Goal: Download file/media

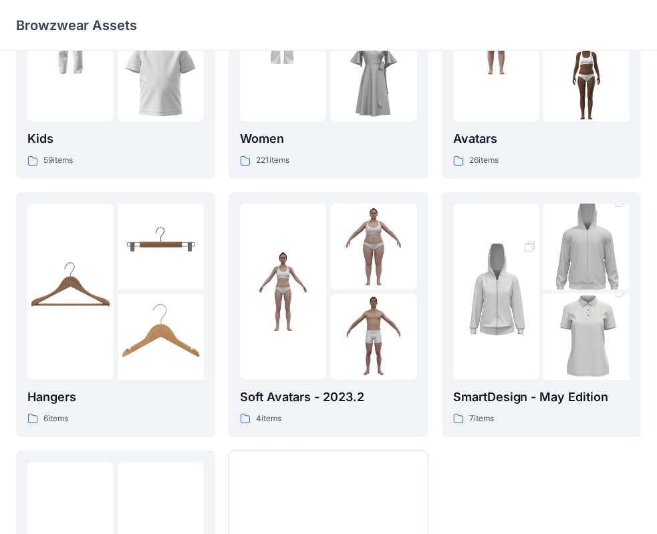
scroll to position [137, 0]
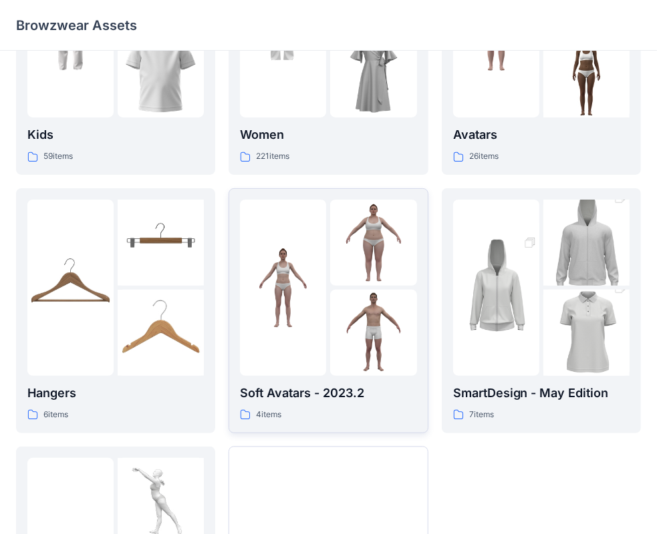
click at [314, 305] on img at bounding box center [283, 288] width 86 height 86
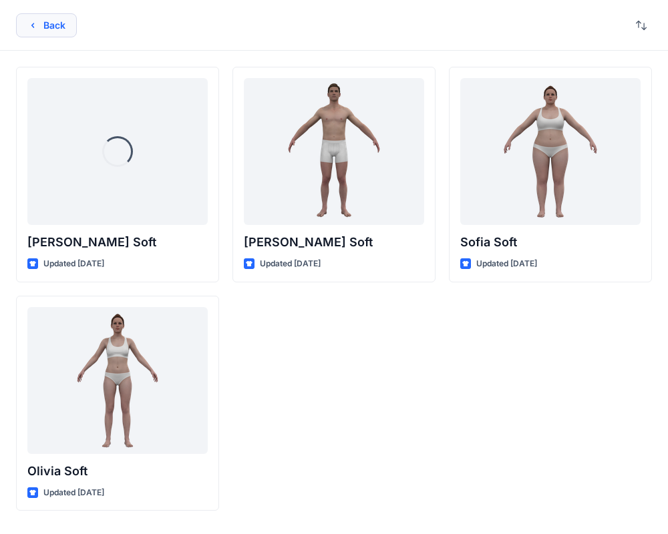
click at [37, 24] on icon "button" at bounding box center [32, 25] width 11 height 11
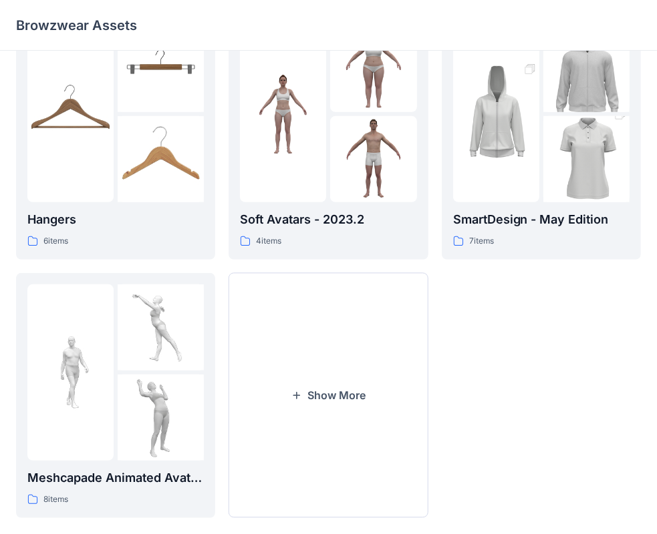
scroll to position [309, 0]
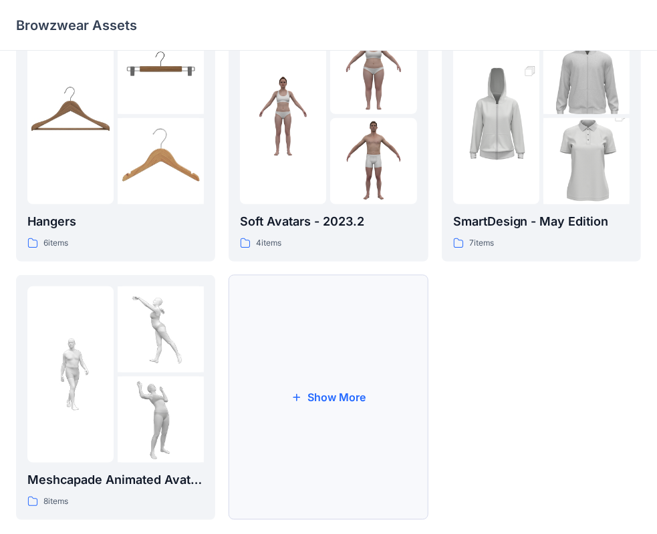
click at [310, 392] on button "Show More" at bounding box center [327, 397] width 199 height 245
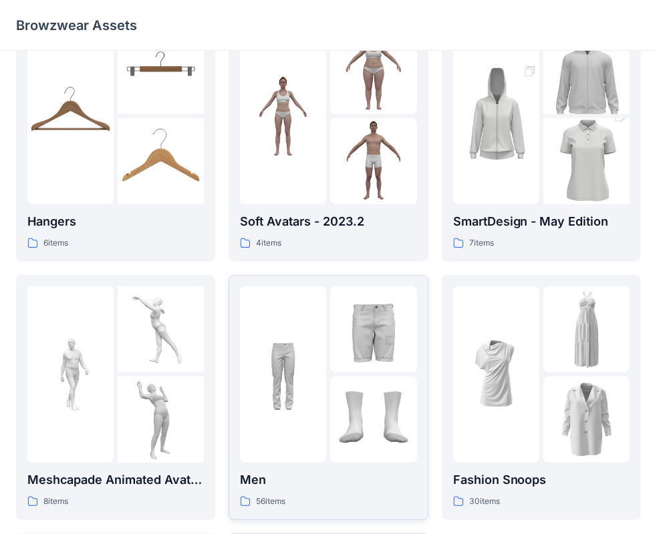
click at [318, 358] on img at bounding box center [283, 374] width 86 height 86
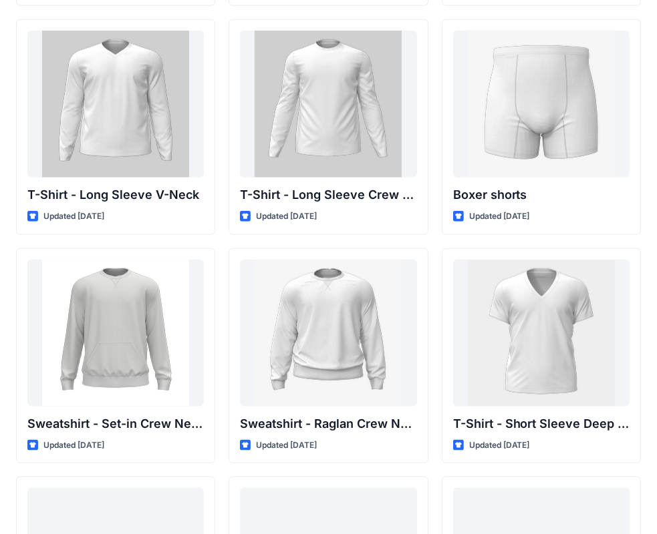
scroll to position [965, 0]
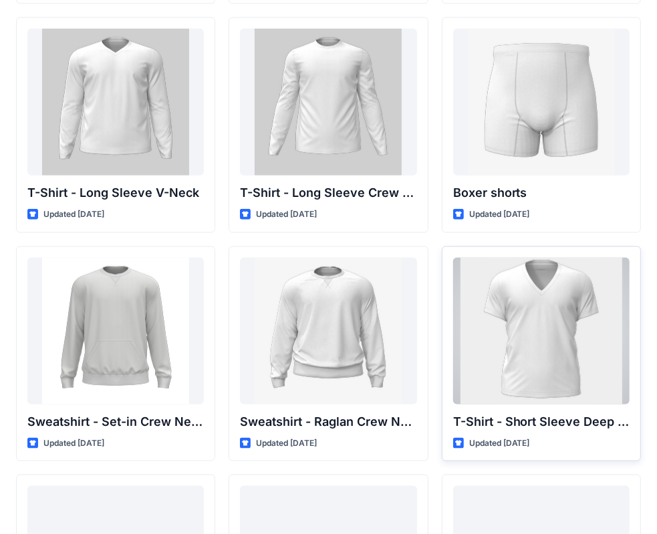
click at [545, 353] on div at bounding box center [541, 331] width 176 height 147
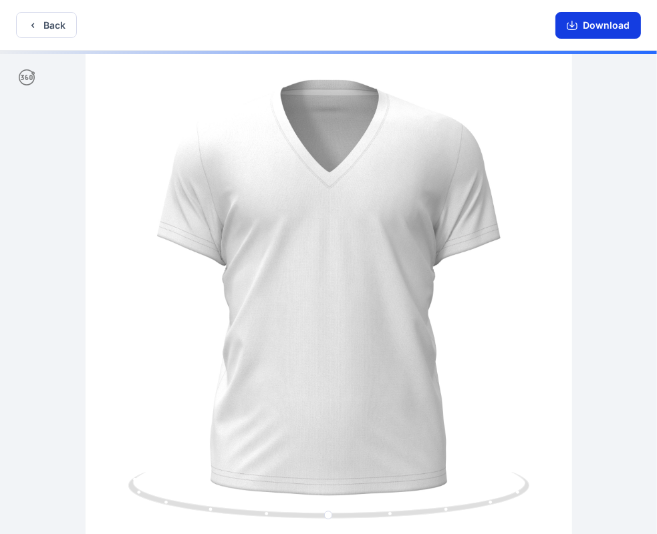
click at [601, 27] on button "Download" at bounding box center [598, 25] width 86 height 27
